Goal: Ask a question

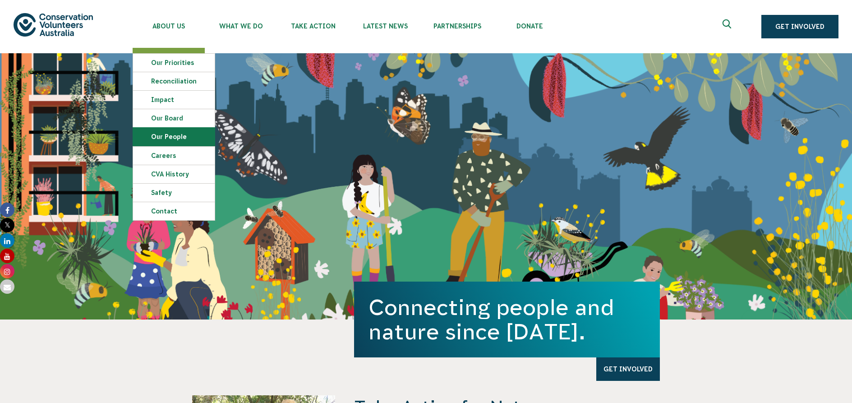
click at [160, 138] on link "Our People" at bounding box center [174, 137] width 82 height 18
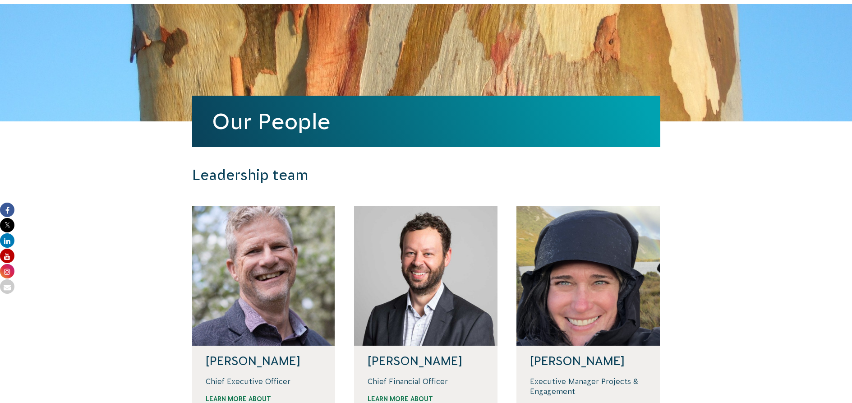
scroll to position [135, 0]
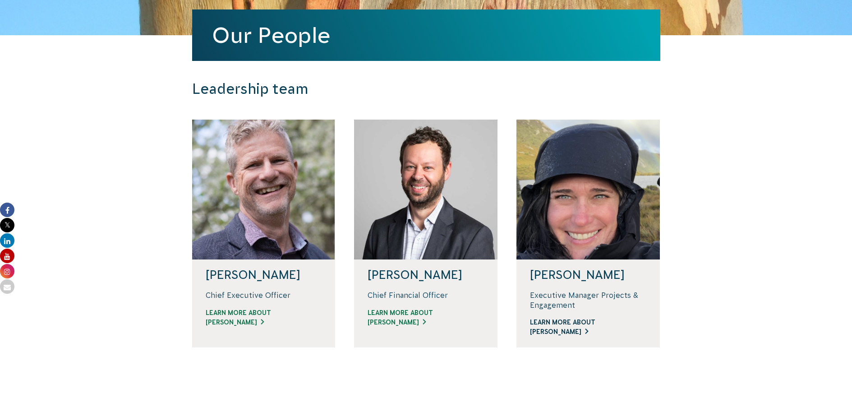
click at [587, 322] on link "Learn more about Renae" at bounding box center [588, 327] width 116 height 19
click at [230, 189] on div at bounding box center [263, 190] width 143 height 140
click at [231, 324] on link "Learn more about Phil" at bounding box center [264, 317] width 116 height 19
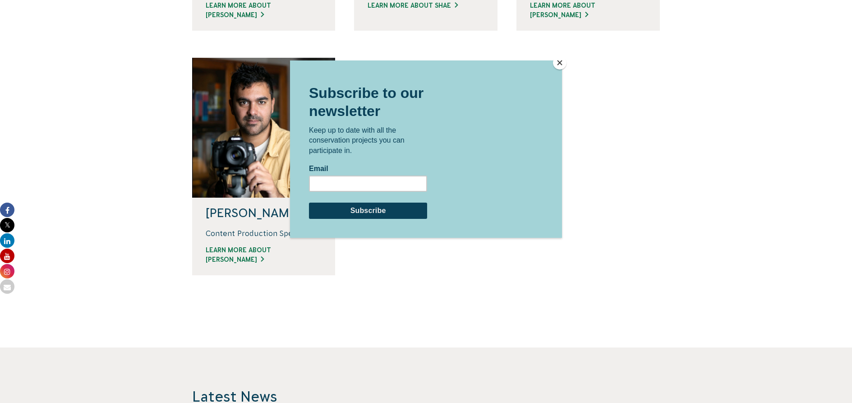
scroll to position [857, 0]
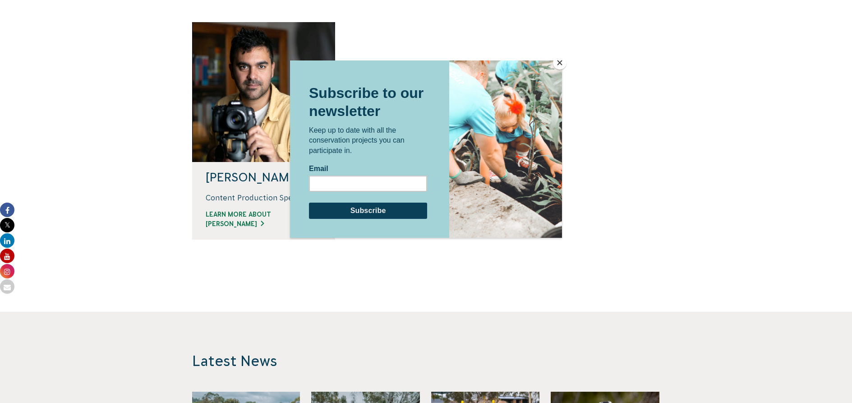
click at [559, 63] on button "Close" at bounding box center [560, 63] width 14 height 14
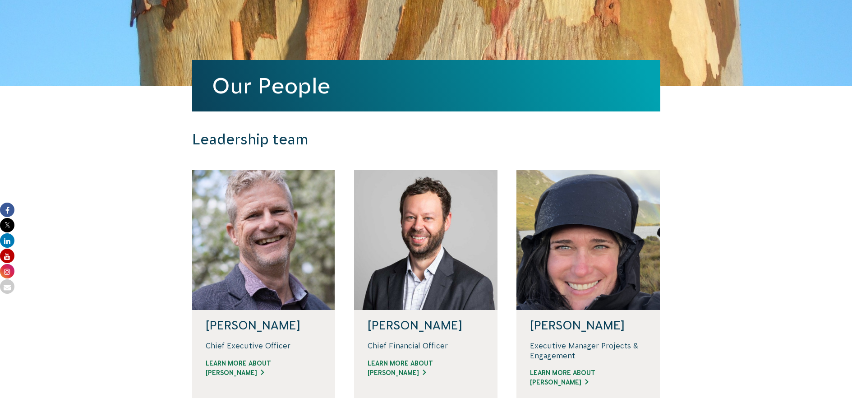
scroll to position [0, 0]
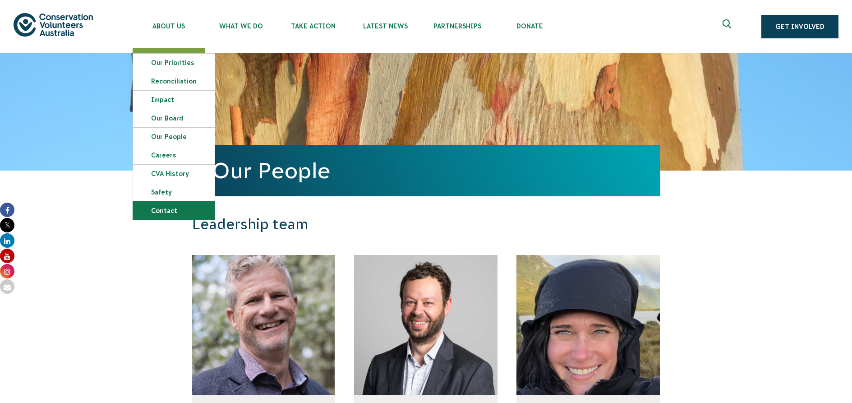
click at [167, 209] on link "Contact" at bounding box center [174, 211] width 82 height 18
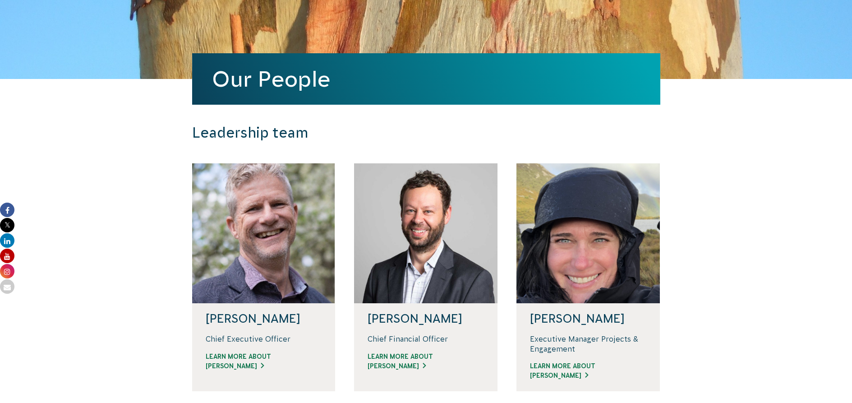
scroll to position [180, 0]
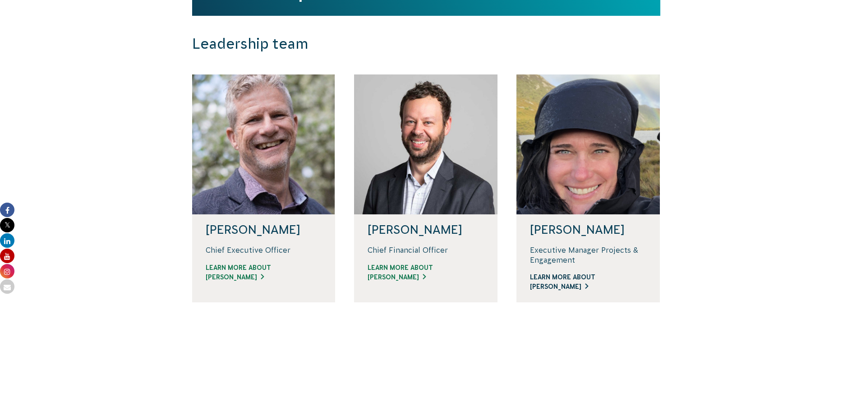
click at [555, 279] on link "Learn more about Renae" at bounding box center [588, 282] width 116 height 19
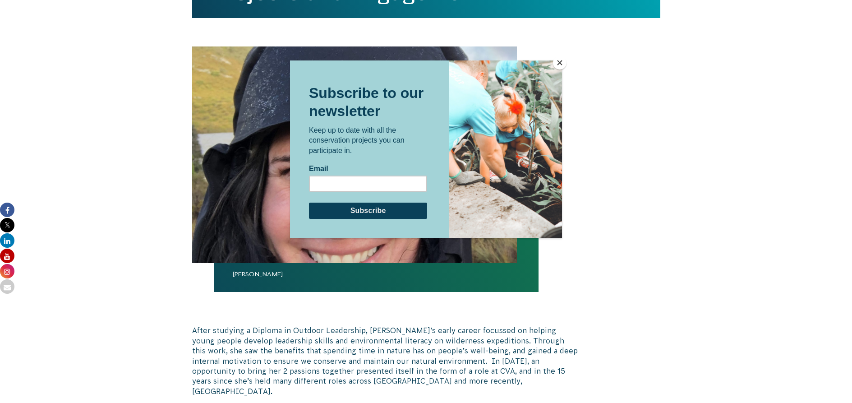
scroll to position [361, 0]
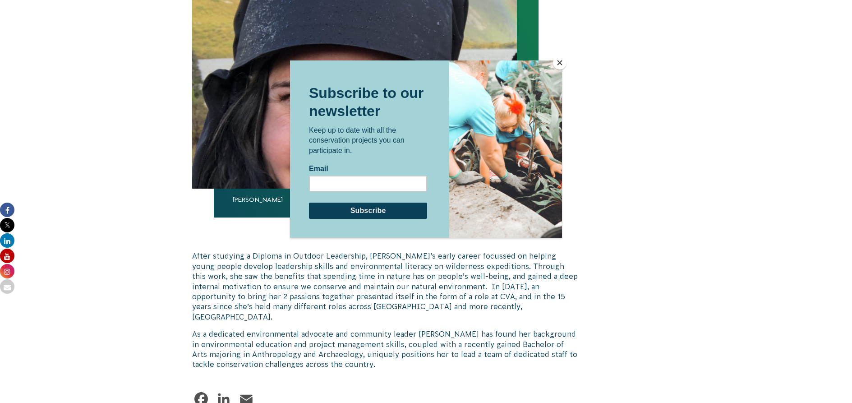
click at [560, 61] on button "Close" at bounding box center [560, 63] width 14 height 14
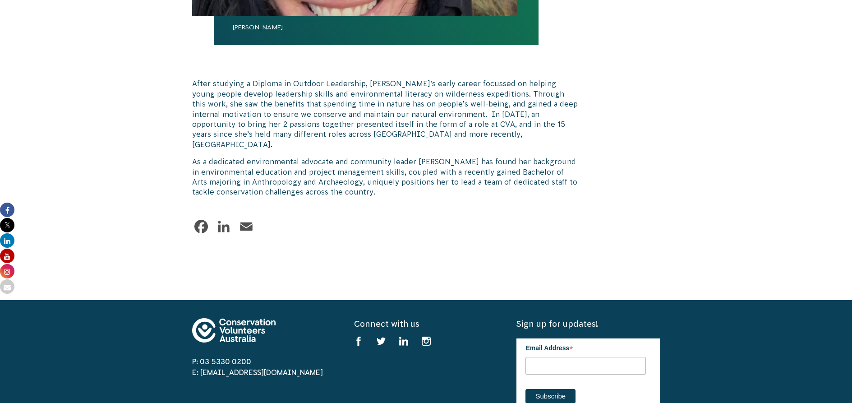
scroll to position [576, 0]
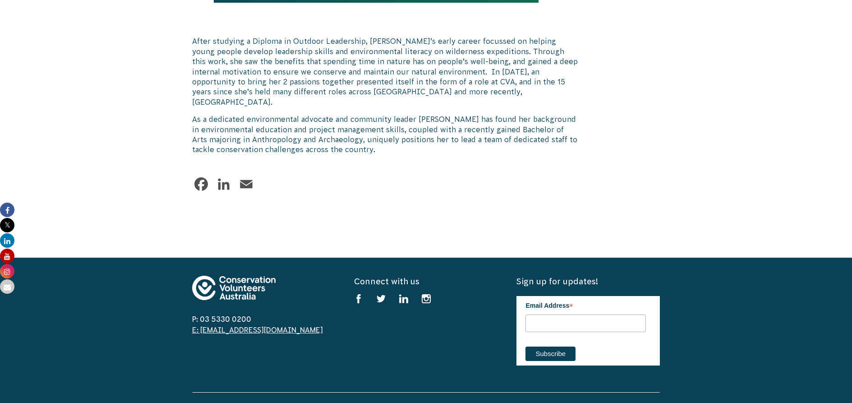
click at [238, 326] on link "E: [EMAIL_ADDRESS][DOMAIN_NAME]" at bounding box center [257, 330] width 131 height 8
drag, startPoint x: 261, startPoint y: 319, endPoint x: 202, endPoint y: 319, distance: 59.6
click at [202, 324] on span "E: [EMAIL_ADDRESS][DOMAIN_NAME]" at bounding box center [263, 329] width 143 height 11
click at [763, 162] on body "About Us Our Priorities Reconciliation Impact Our Board Our People Careers CVA …" at bounding box center [426, 76] width 852 height 1305
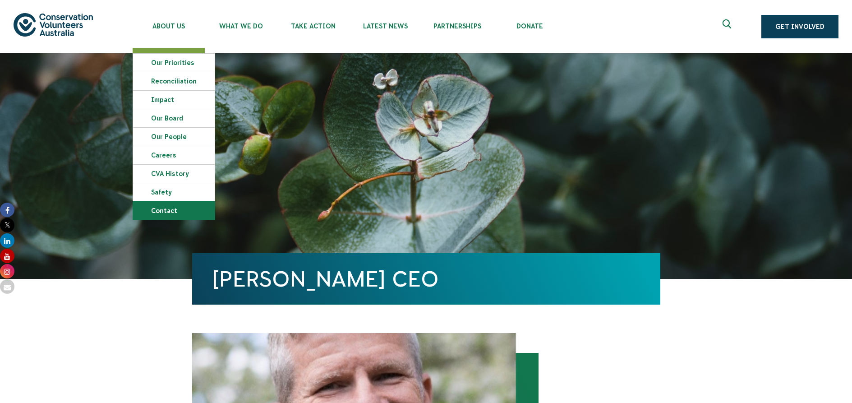
click at [169, 213] on link "Contact" at bounding box center [174, 211] width 82 height 18
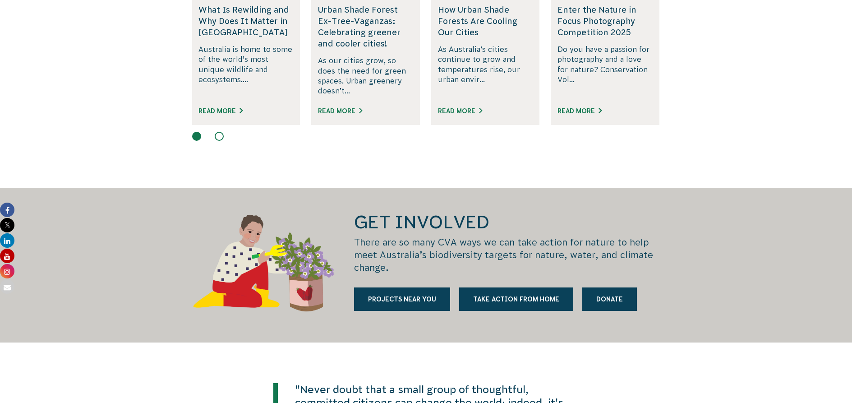
scroll to position [1083, 0]
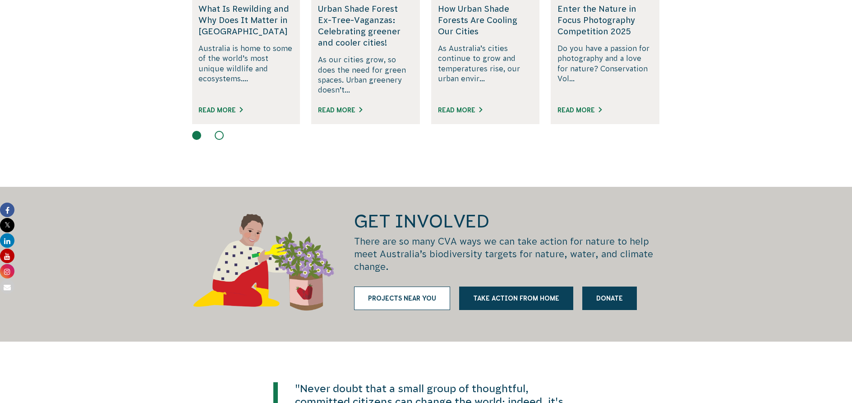
click at [412, 291] on link "Projects near you" at bounding box center [402, 298] width 96 height 23
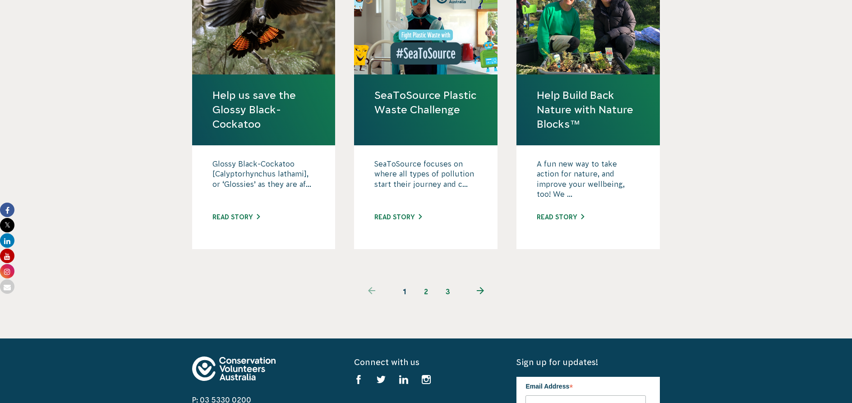
scroll to position [993, 0]
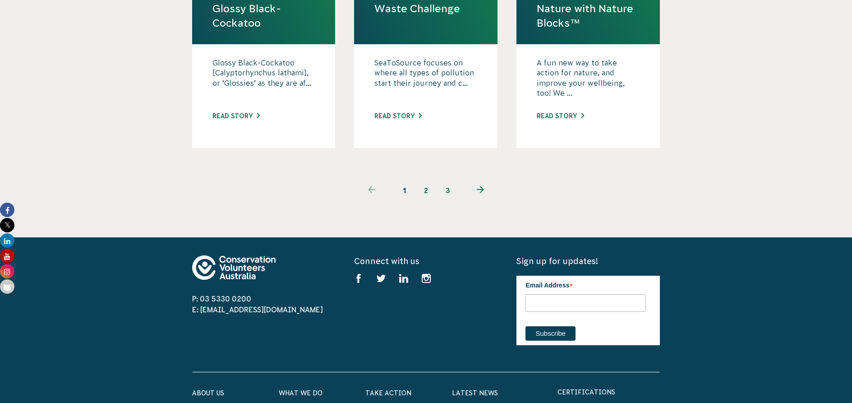
click at [425, 180] on link "2" at bounding box center [427, 191] width 22 height 22
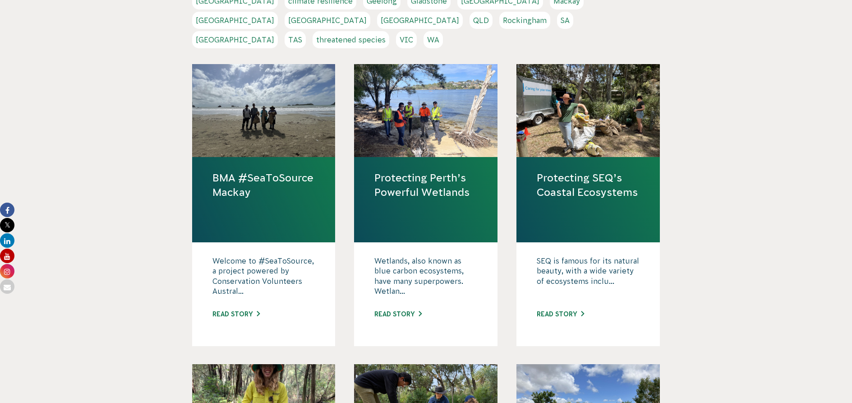
scroll to position [406, 0]
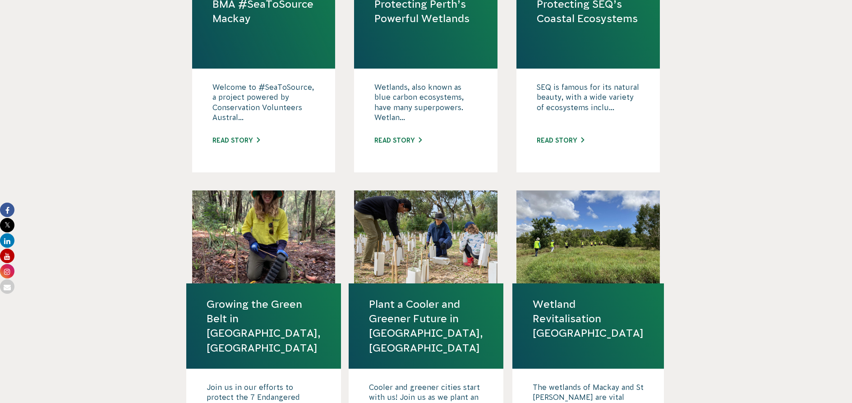
click at [556, 303] on link "Wetland Revitalisation Central Queensland" at bounding box center [588, 319] width 111 height 44
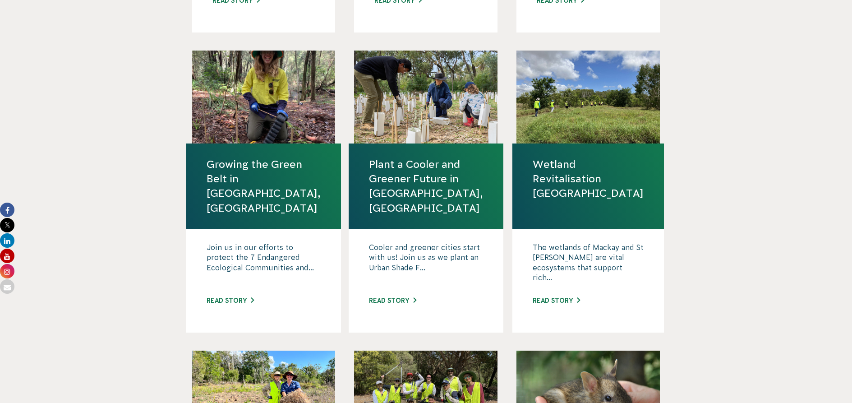
scroll to position [632, 0]
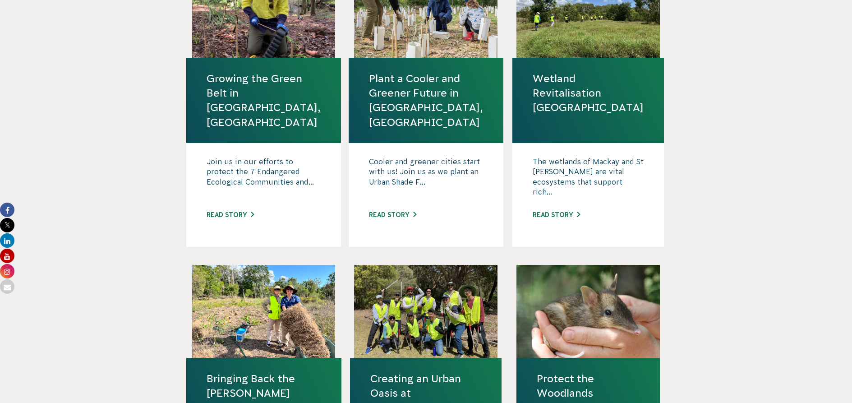
click at [264, 371] on link "Bringing Back the [PERSON_NAME] (Gladstone, [GEOGRAPHIC_DATA])" at bounding box center [264, 400] width 115 height 58
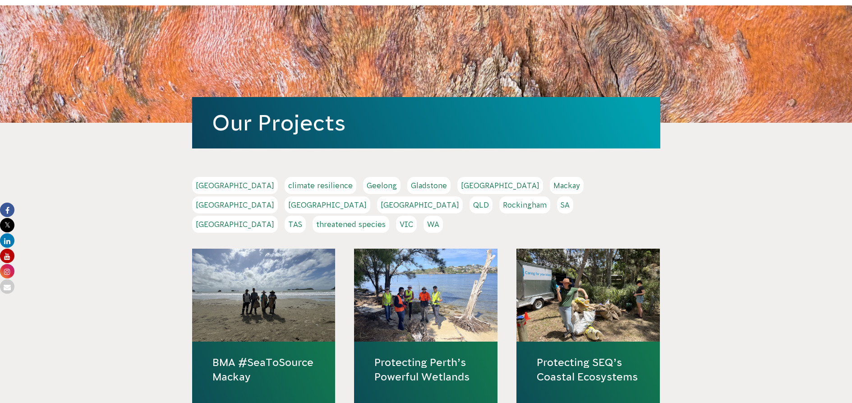
scroll to position [0, 0]
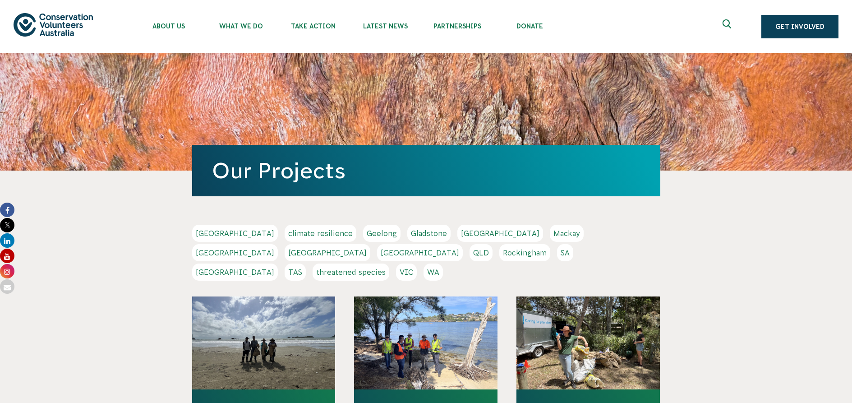
click at [407, 236] on link "Gladstone" at bounding box center [428, 233] width 43 height 17
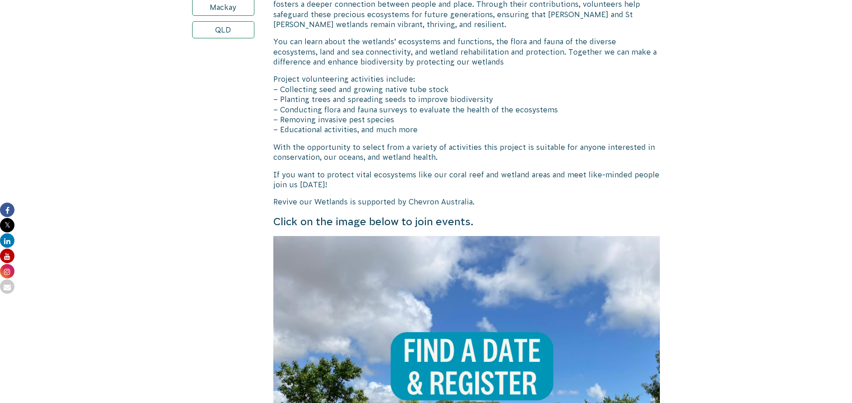
scroll to position [677, 0]
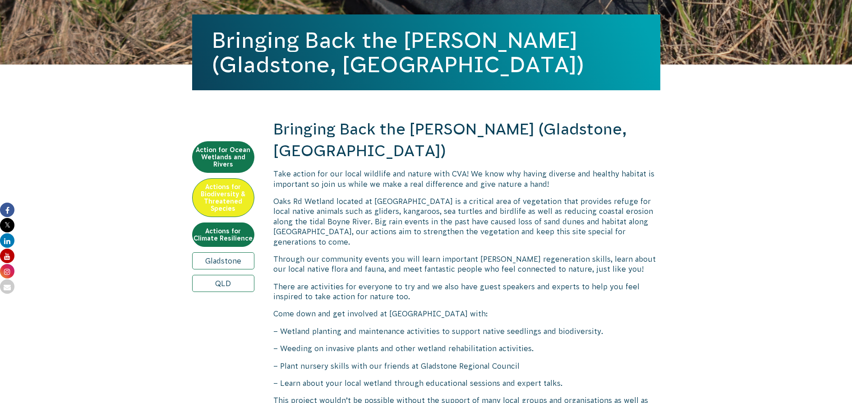
scroll to position [135, 0]
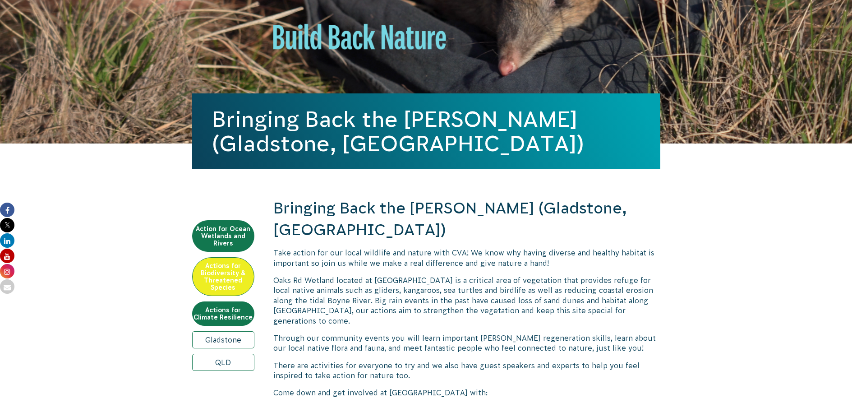
click at [228, 339] on link "Gladstone" at bounding box center [223, 339] width 62 height 17
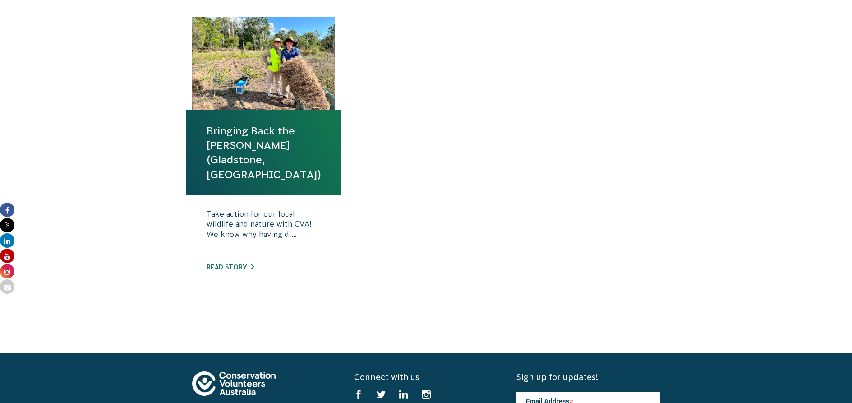
scroll to position [406, 0]
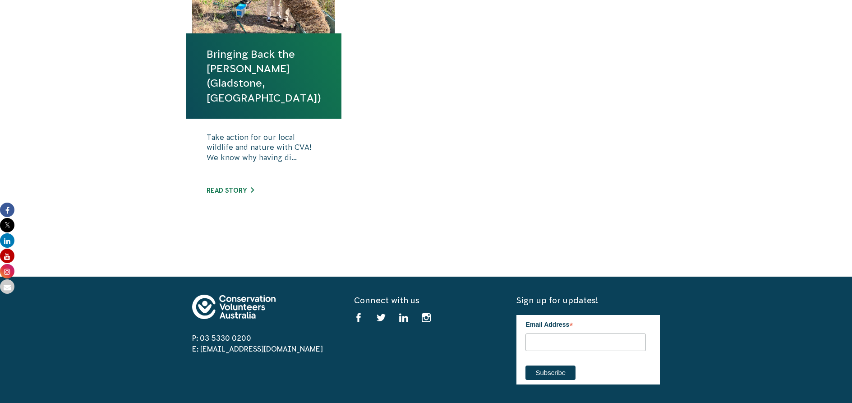
click at [255, 132] on p "Take action for our local wildlife and nature with CVA! We know why having di..." at bounding box center [264, 154] width 115 height 45
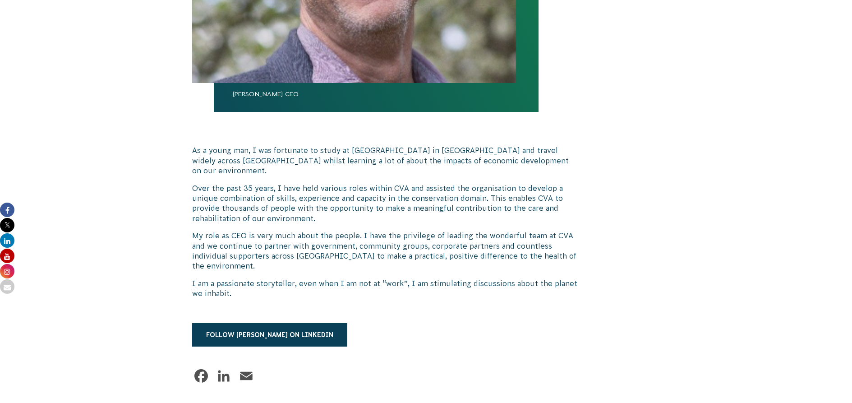
scroll to position [541, 0]
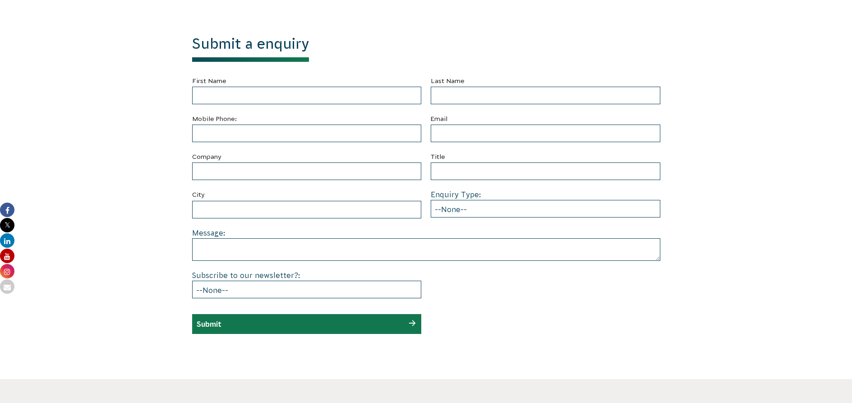
scroll to position [361, 0]
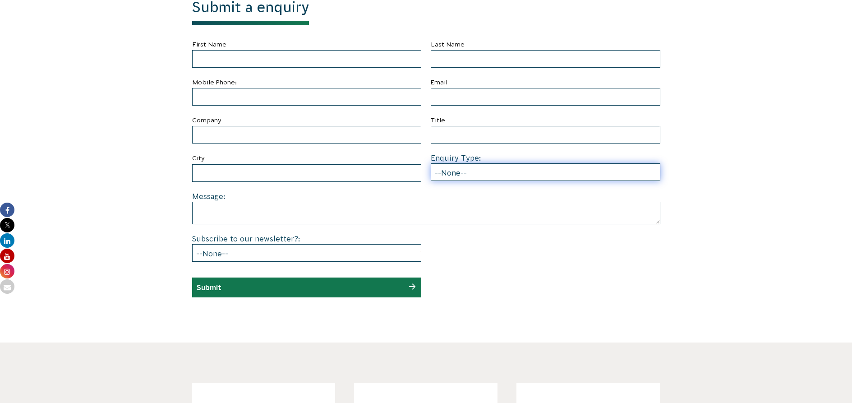
click at [459, 173] on select "--None-- Partnering on conservation and community projects Financial sponsorshi…" at bounding box center [546, 172] width 230 height 18
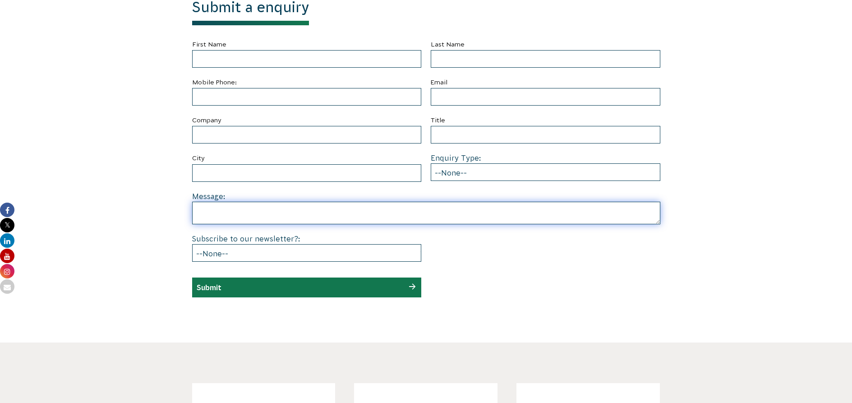
click at [329, 207] on textarea at bounding box center [426, 213] width 468 height 23
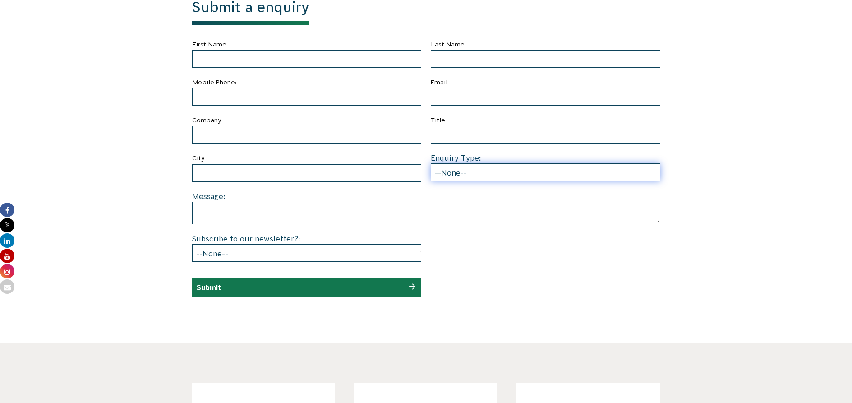
click at [444, 168] on select "--None-- Partnering on conservation and community projects Financial sponsorshi…" at bounding box center [546, 172] width 230 height 18
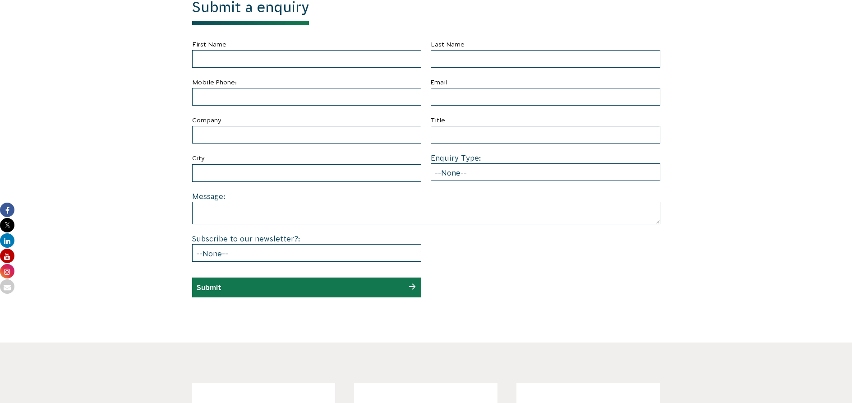
click at [180, 88] on div "Submit a enquiry First Name Last Name Mobile Phone: Email Company Title City En…" at bounding box center [426, 148] width 503 height 299
